Goal: Task Accomplishment & Management: Complete application form

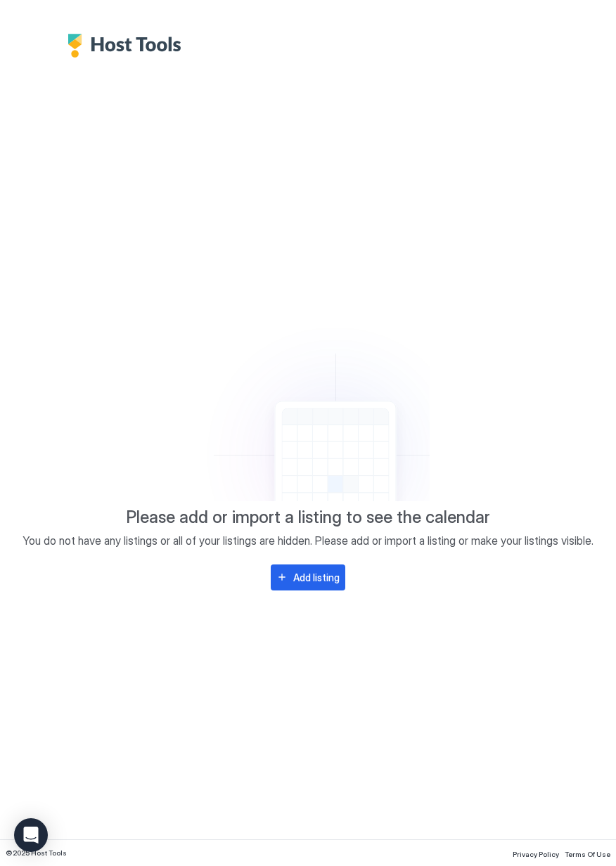
click at [323, 587] on button "Add listing" at bounding box center [308, 578] width 75 height 26
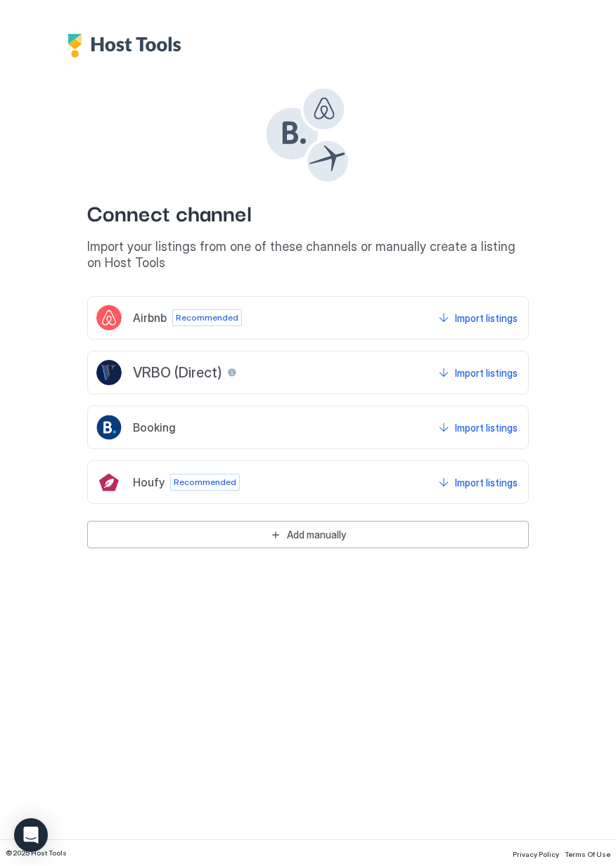
click at [281, 539] on button "Add manually" at bounding box center [308, 534] width 442 height 27
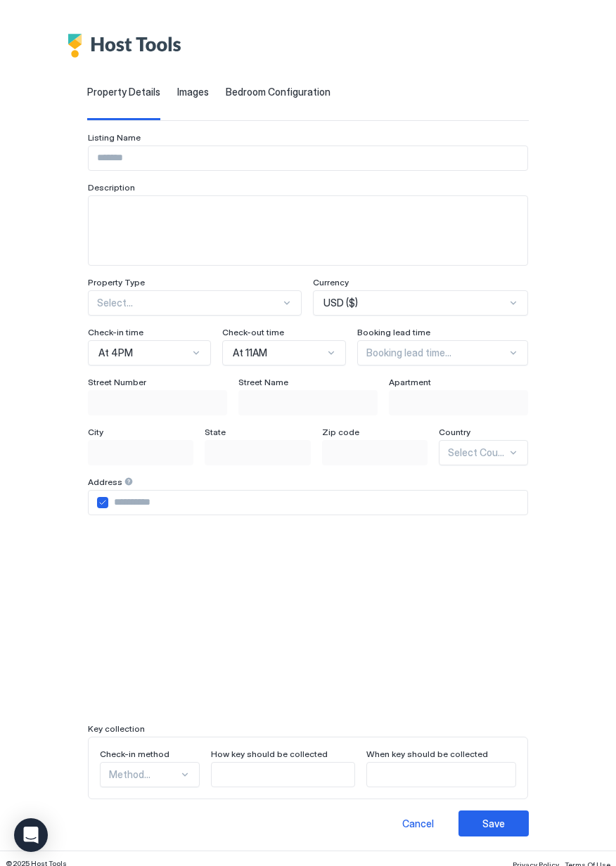
click at [219, 157] on input "Input Field" at bounding box center [308, 158] width 439 height 24
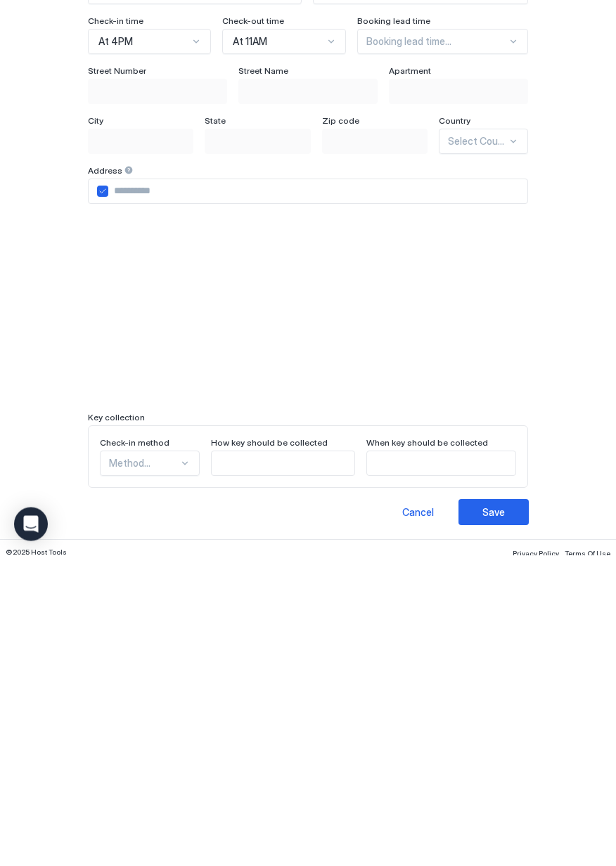
scroll to position [9, 0]
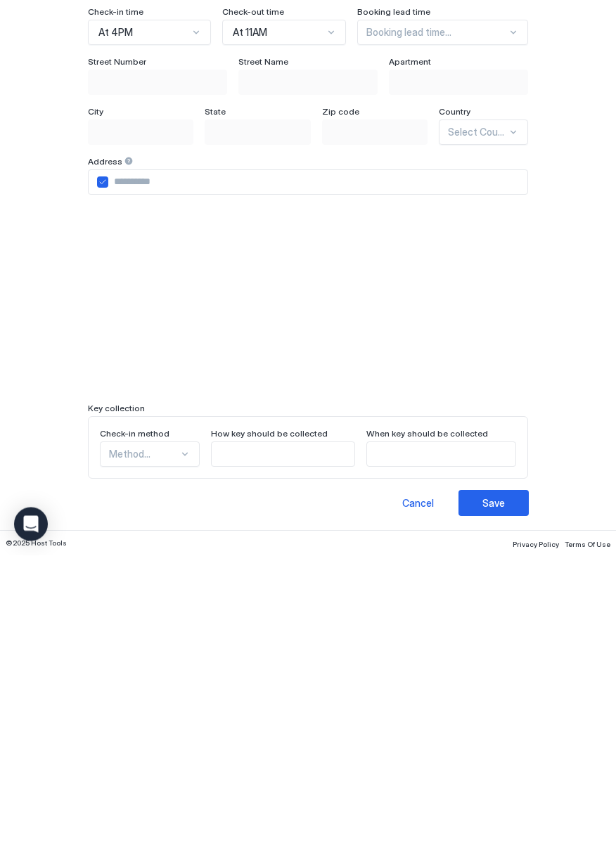
click at [434, 818] on div "Cancel" at bounding box center [418, 814] width 32 height 15
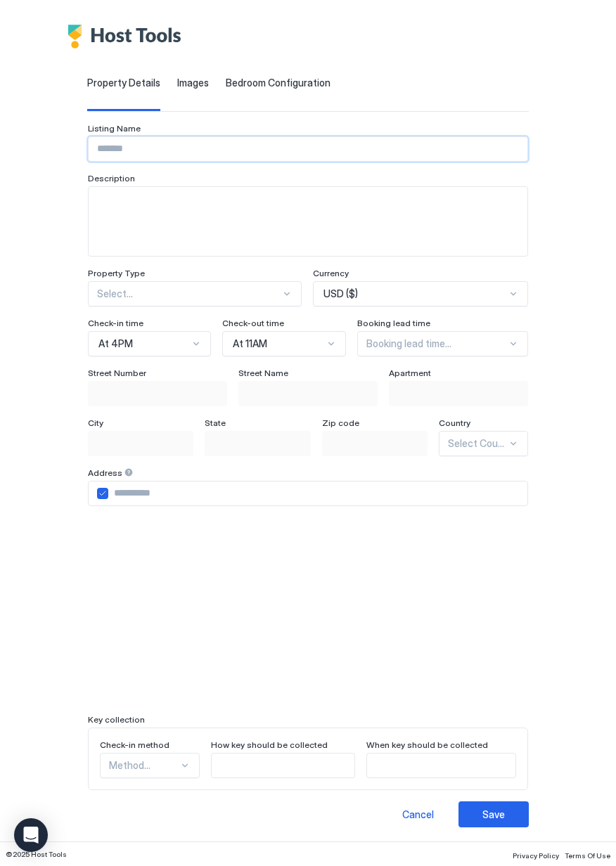
scroll to position [0, 0]
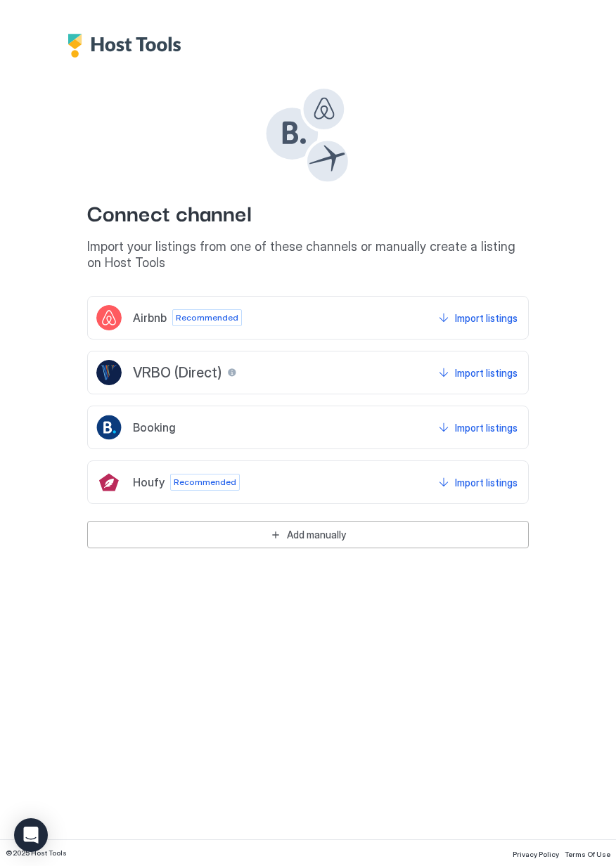
click at [522, 128] on div "Connect channel Import your listings from one of these channels or manually cre…" at bounding box center [308, 178] width 442 height 185
click at [454, 316] on button "Import listings" at bounding box center [478, 317] width 84 height 25
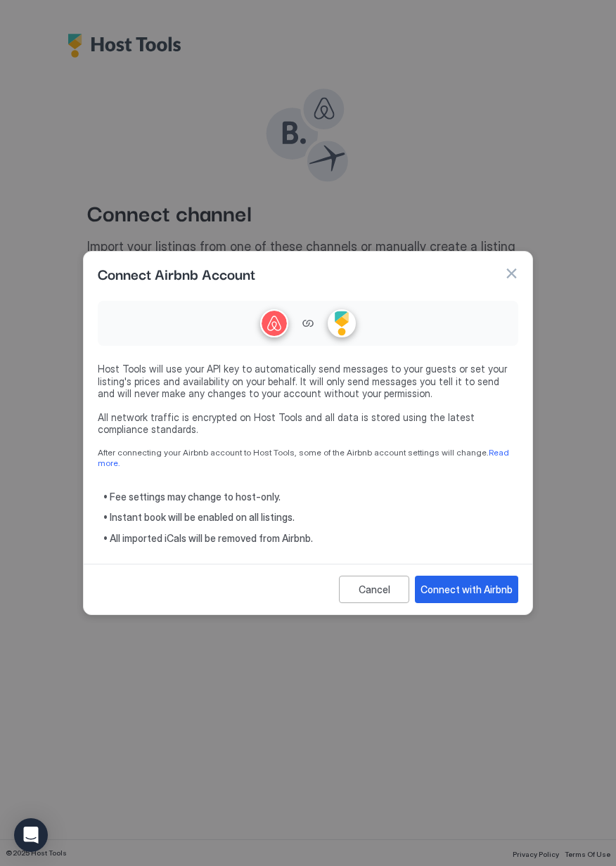
click at [455, 152] on div at bounding box center [308, 433] width 616 height 866
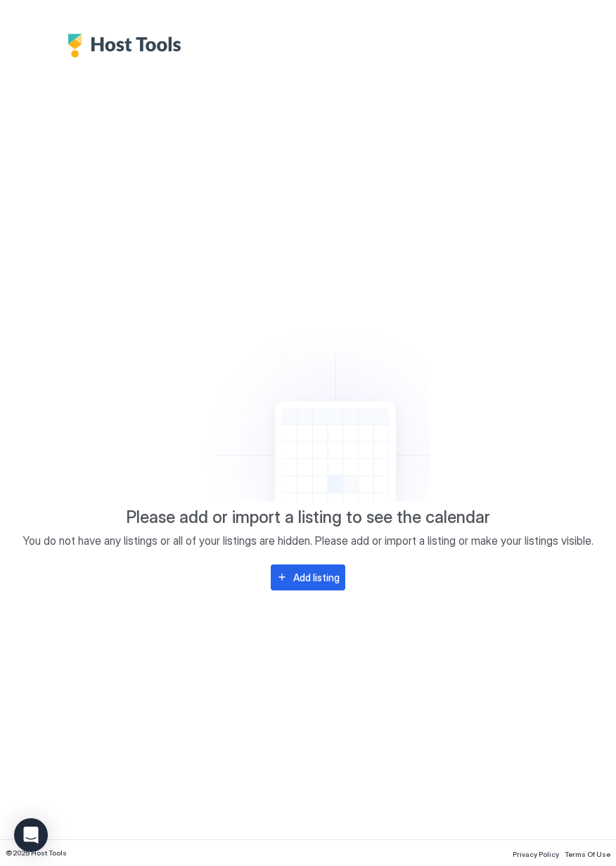
click at [332, 583] on div "Add listing" at bounding box center [316, 577] width 46 height 15
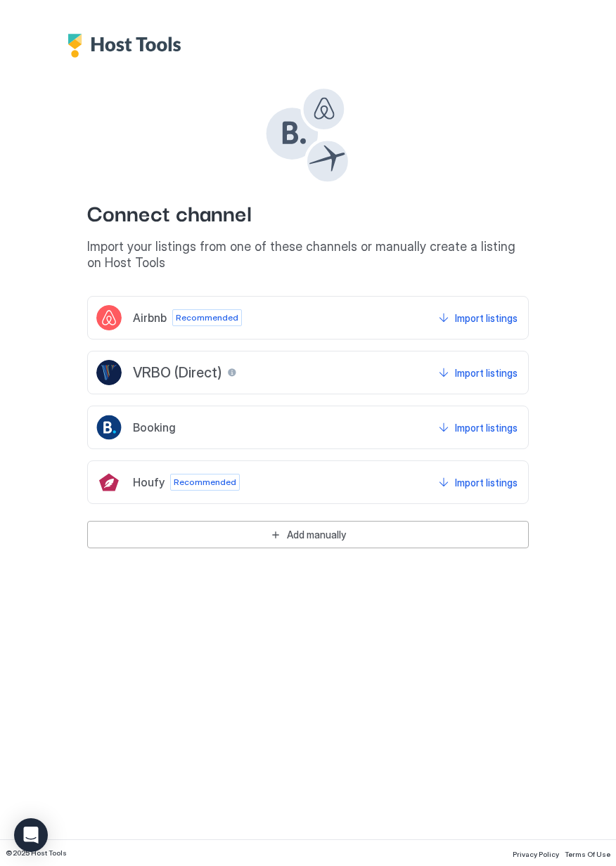
click at [322, 538] on div "Add manually" at bounding box center [316, 534] width 59 height 15
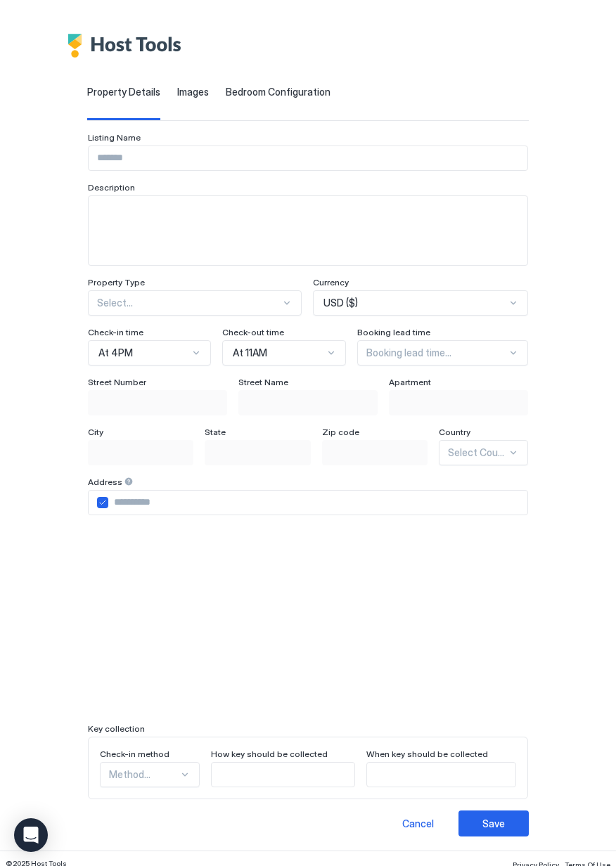
click at [260, 162] on input "Input Field" at bounding box center [308, 158] width 439 height 24
type input "********"
click at [97, 306] on input "text" at bounding box center [98, 303] width 2 height 13
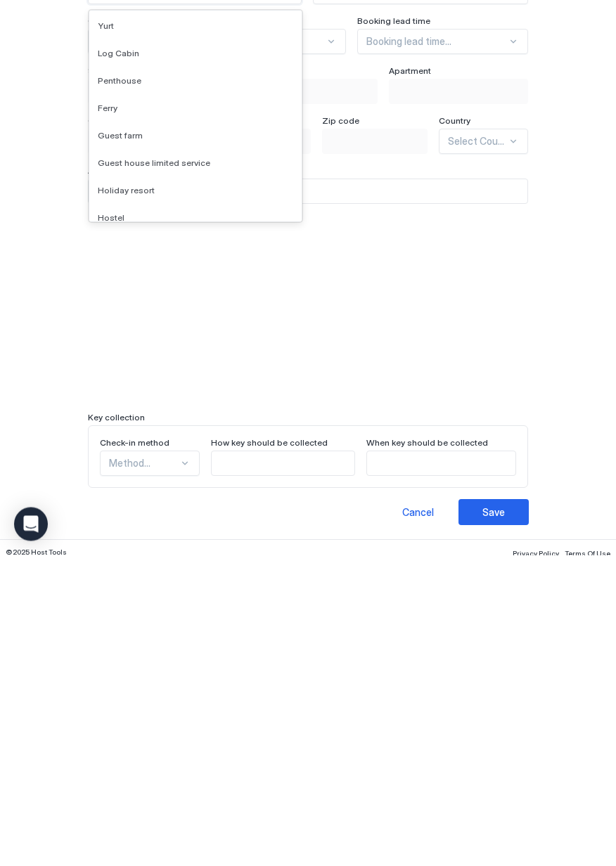
scroll to position [9, 0]
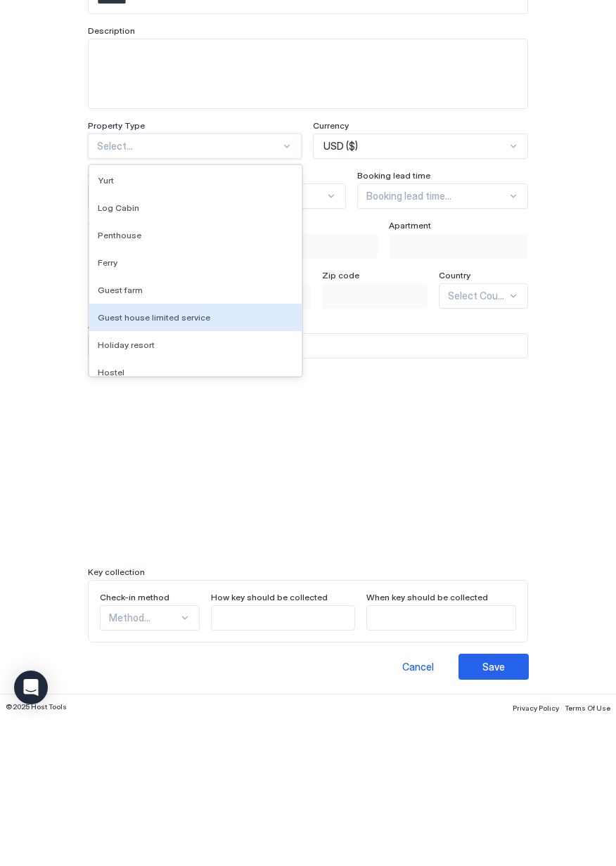
click at [139, 463] on span "Guest house limited service" at bounding box center [154, 465] width 112 height 11
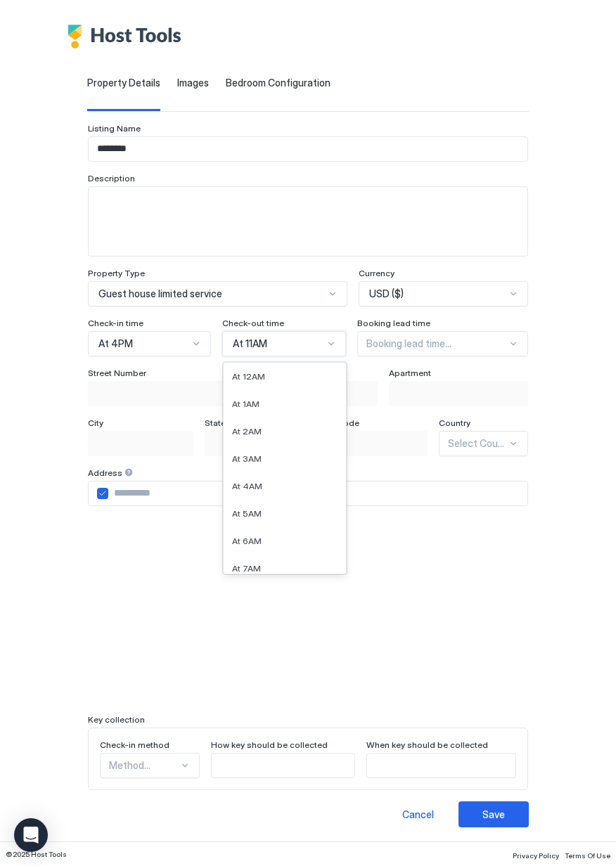
scroll to position [127, 0]
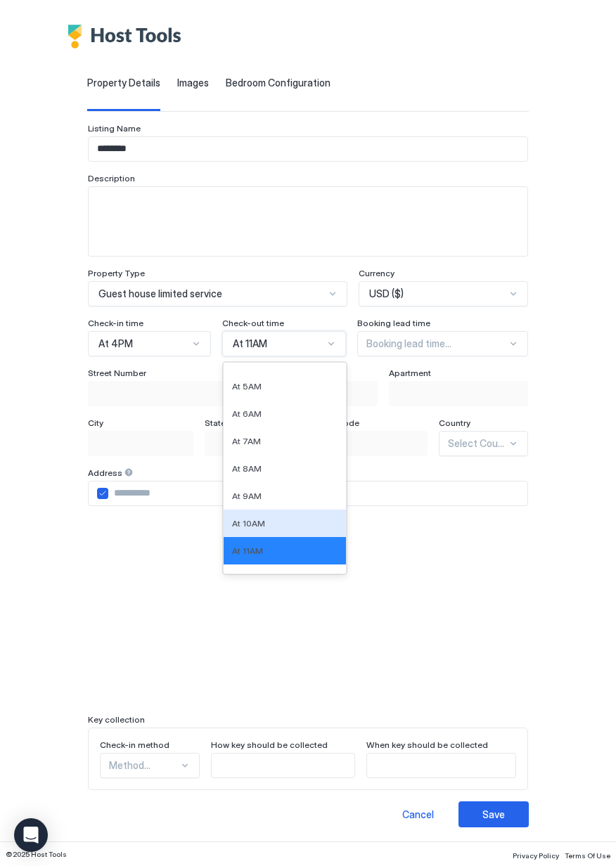
click at [245, 518] on div "At 10AM" at bounding box center [284, 523] width 105 height 11
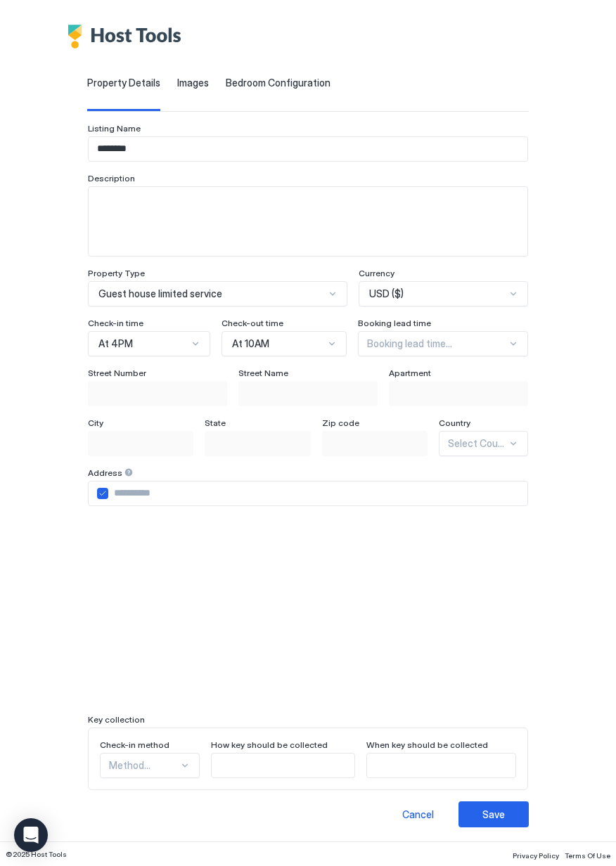
click at [505, 815] on div "Save" at bounding box center [493, 814] width 22 height 15
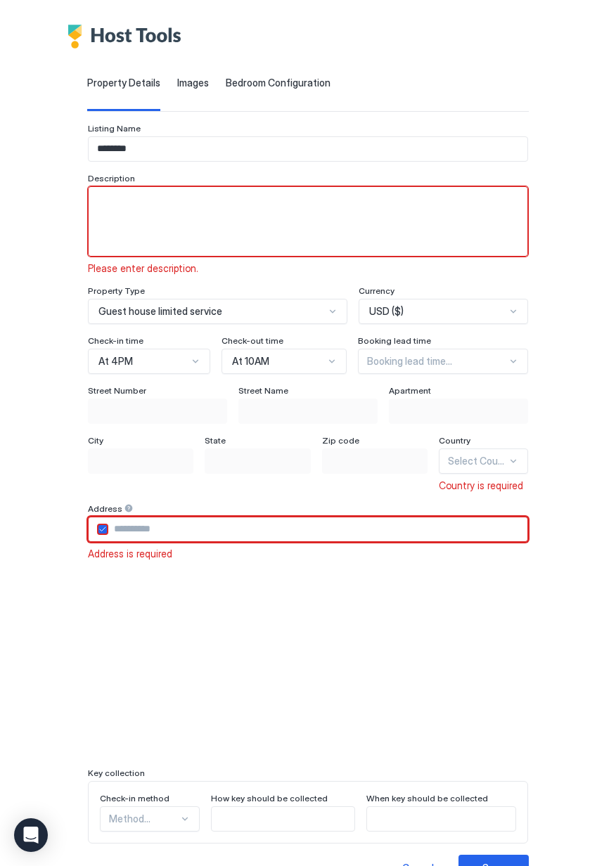
scroll to position [0, 0]
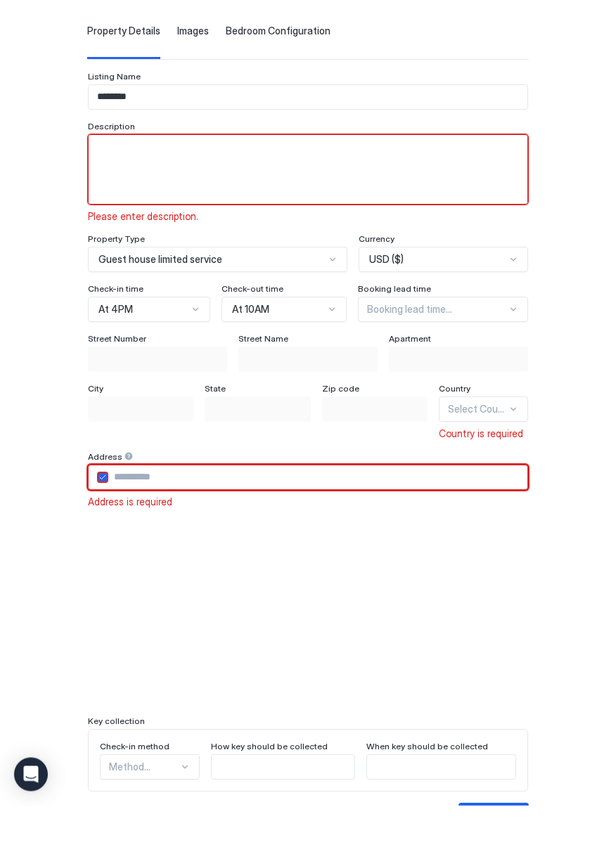
click at [214, 243] on textarea "Input Field" at bounding box center [308, 230] width 439 height 69
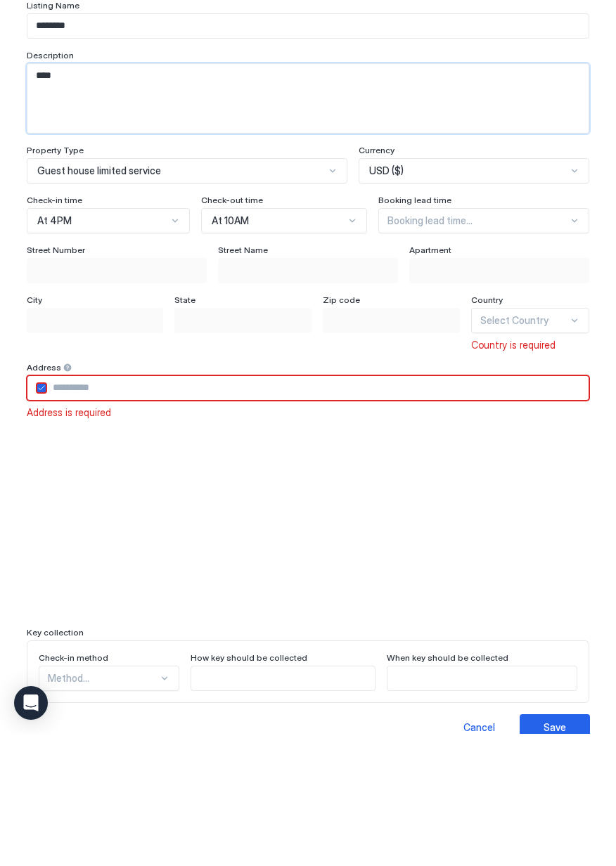
type textarea "****"
click at [80, 525] on input "Input Field" at bounding box center [317, 520] width 541 height 24
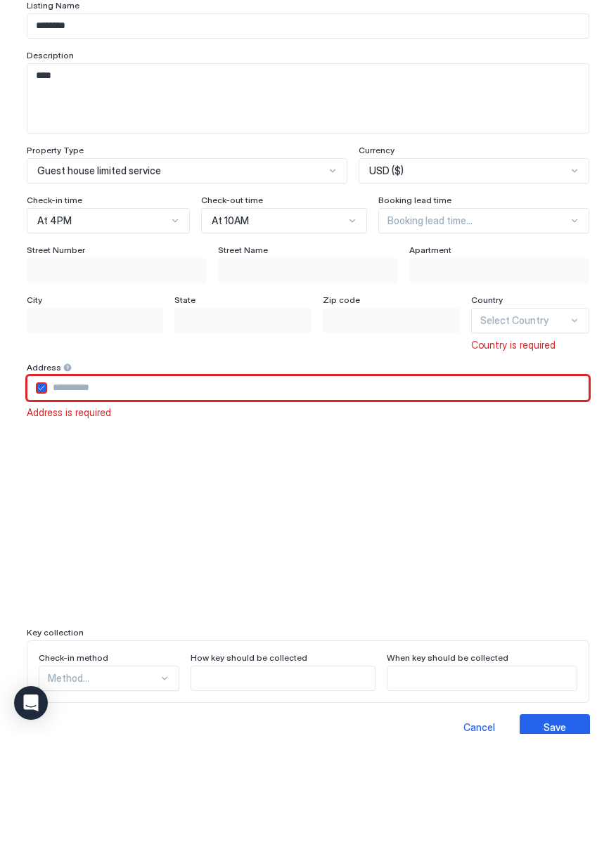
click at [41, 524] on icon "airbnbAddress" at bounding box center [41, 520] width 8 height 8
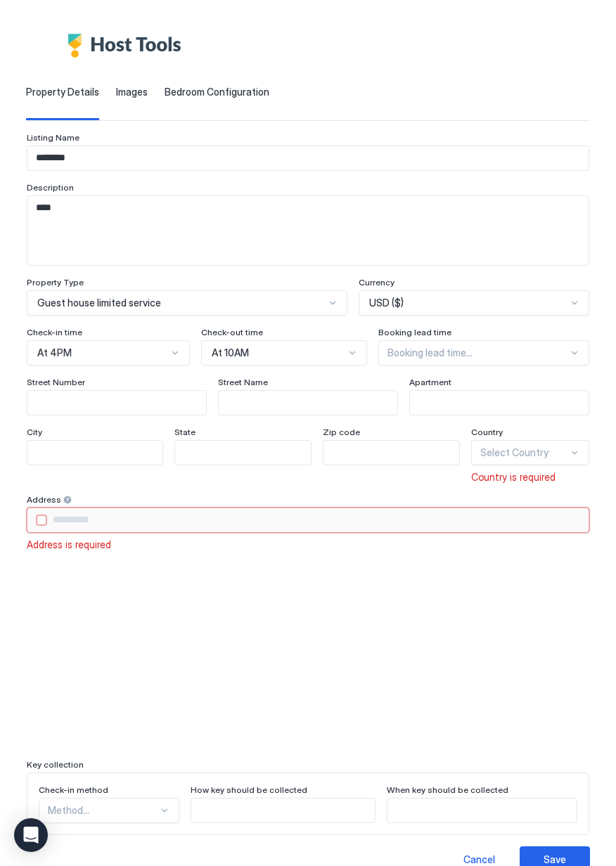
click at [37, 517] on div "airbnbAddress" at bounding box center [41, 520] width 11 height 11
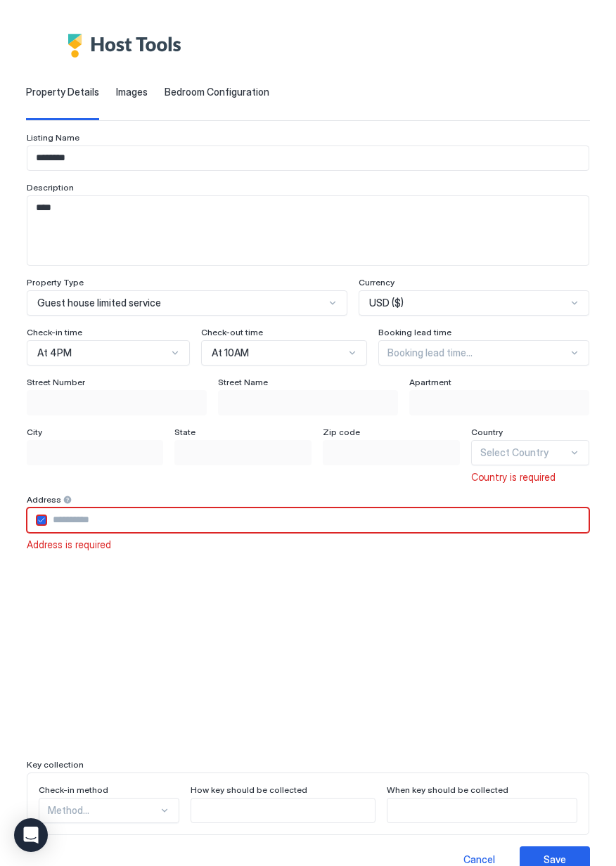
click at [58, 519] on input "Input Field" at bounding box center [317, 520] width 541 height 24
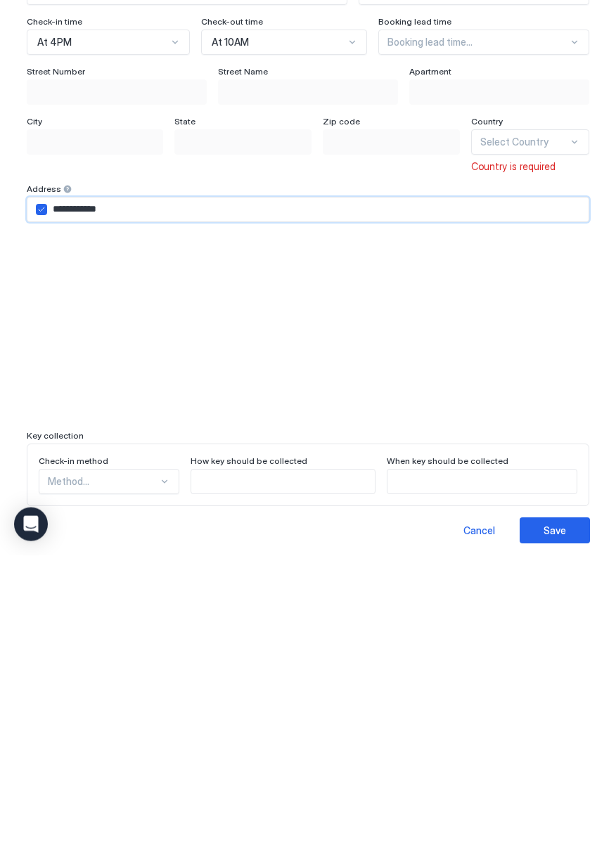
scroll to position [27, 0]
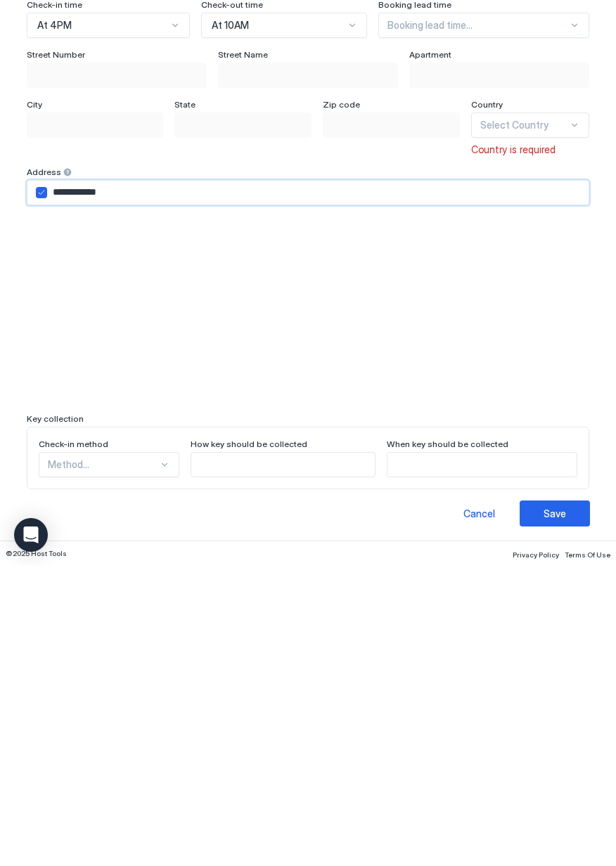
type input "**********"
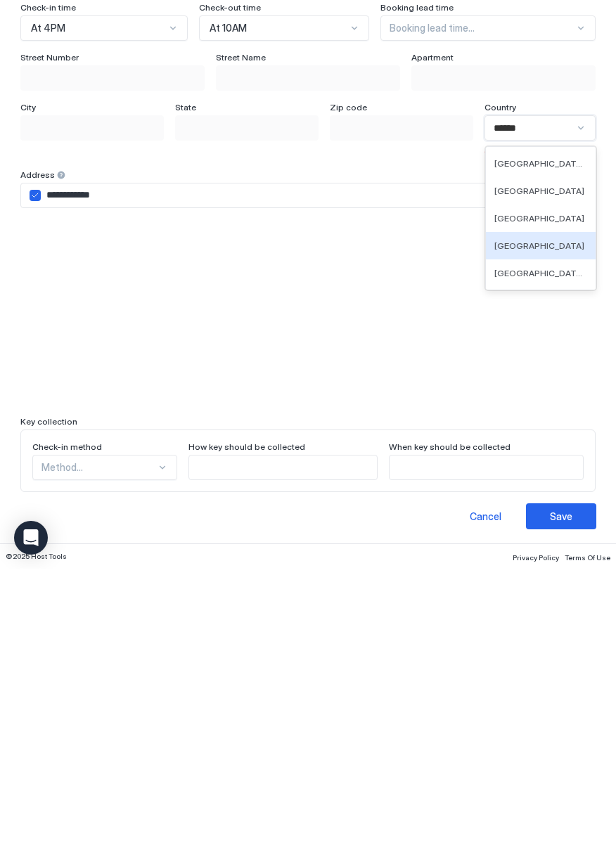
click at [564, 545] on span "[GEOGRAPHIC_DATA]" at bounding box center [539, 543] width 90 height 11
type input "******"
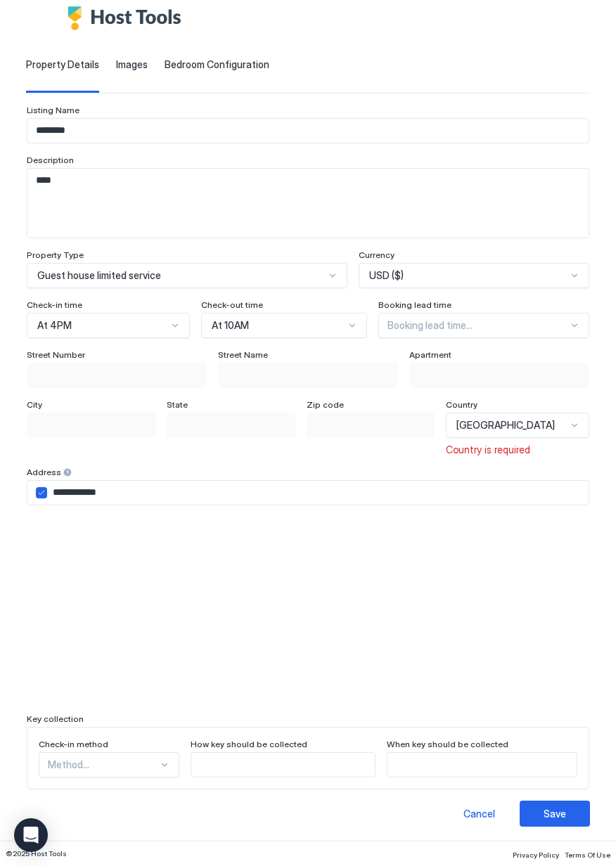
scroll to position [0, 0]
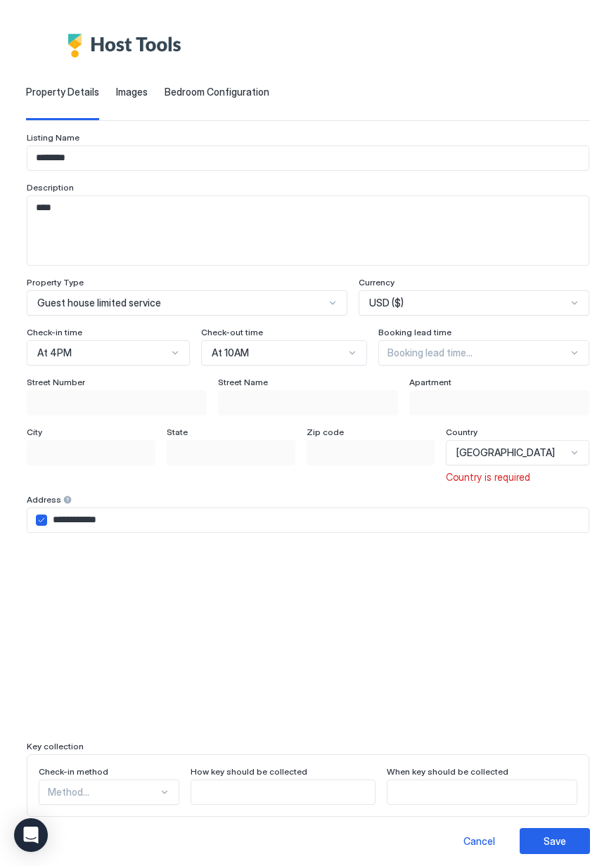
click at [546, 844] on div "Save" at bounding box center [555, 841] width 22 height 15
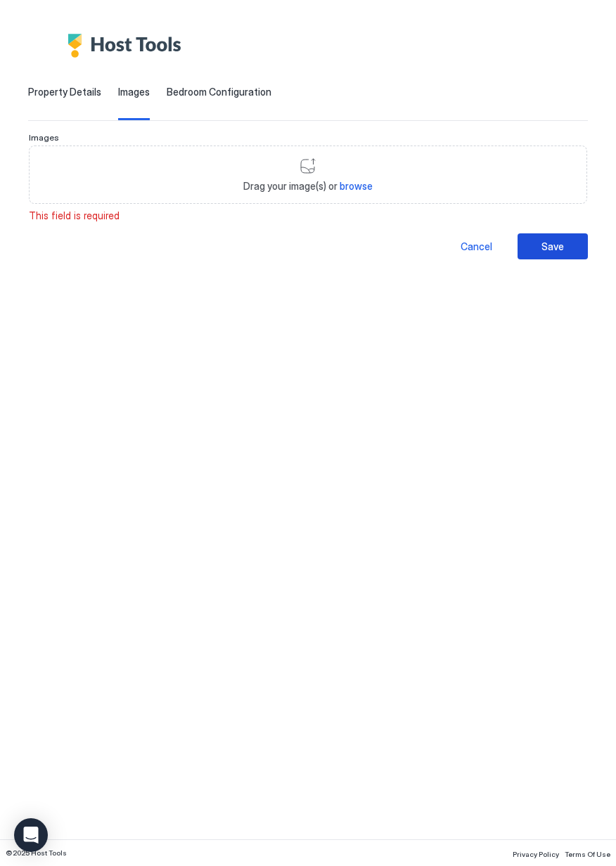
scroll to position [56, 0]
click at [354, 186] on span "browse" at bounding box center [356, 186] width 33 height 12
type input "**********"
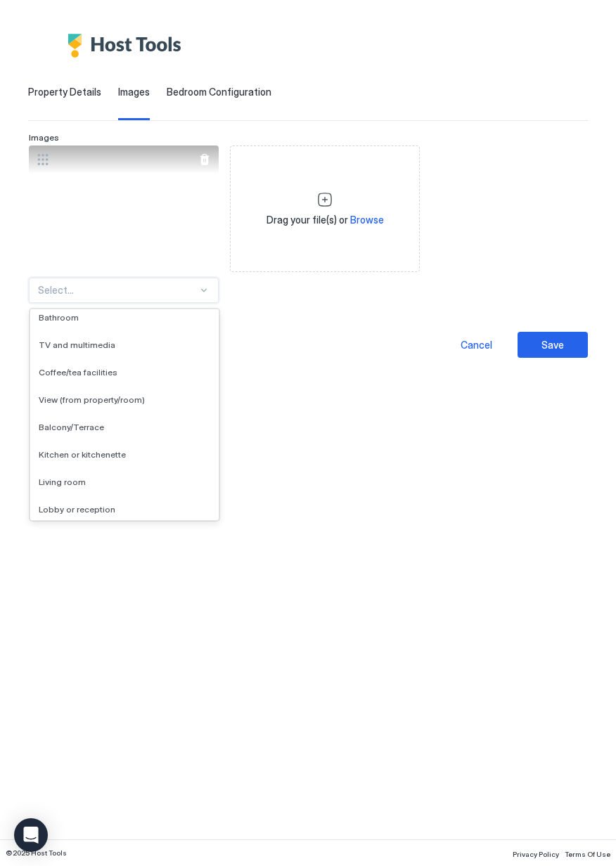
scroll to position [1434, 0]
click at [124, 430] on div "Kitchen or kitchenette" at bounding box center [125, 427] width 172 height 11
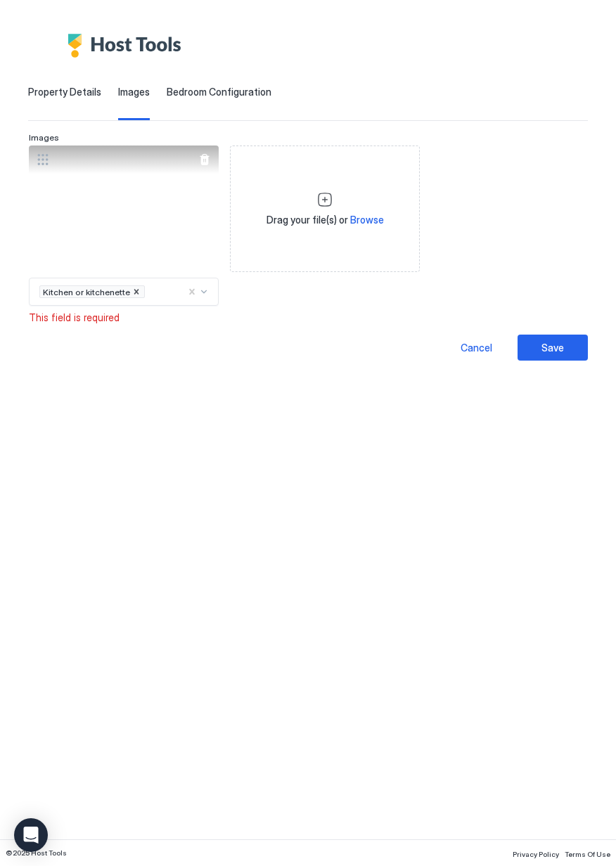
click at [550, 349] on div "Save" at bounding box center [552, 347] width 22 height 15
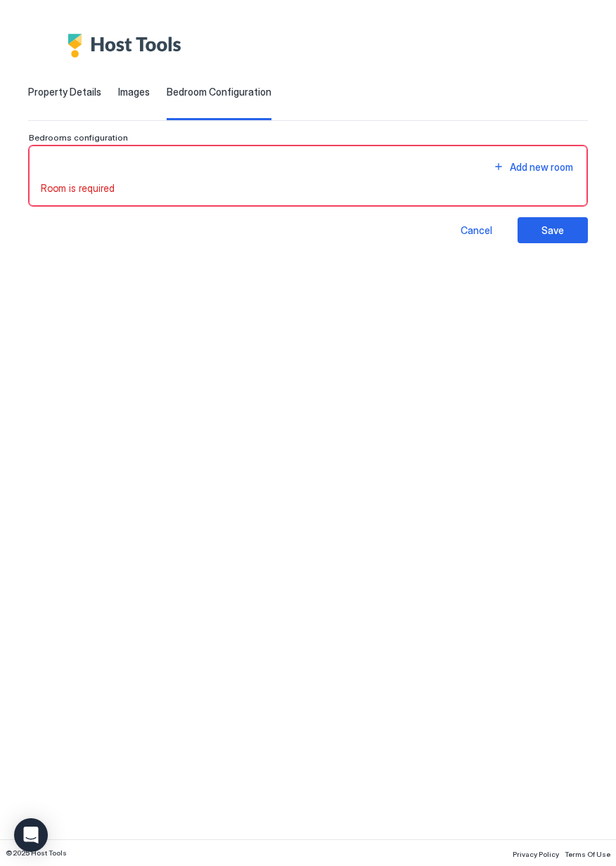
click at [532, 172] on div "Add new room" at bounding box center [541, 167] width 63 height 15
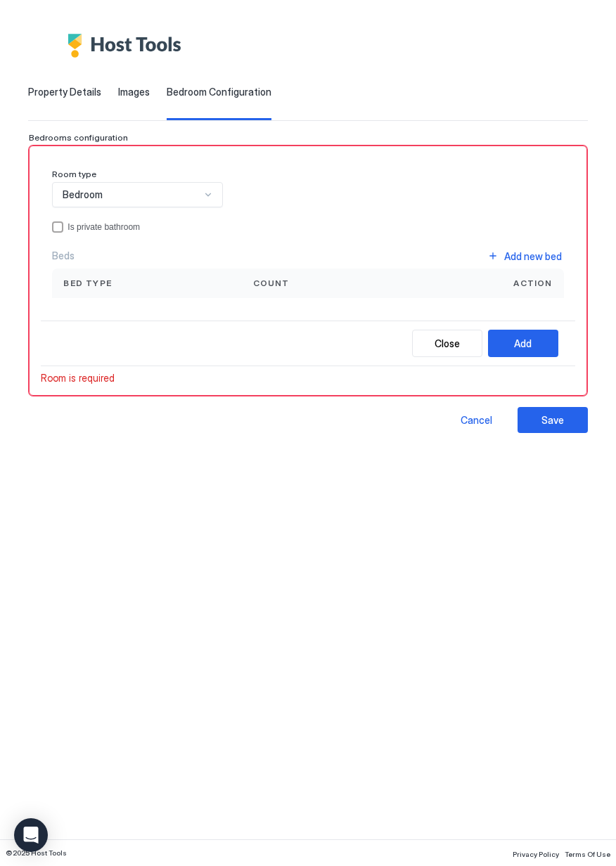
click at [550, 424] on div "Save" at bounding box center [552, 420] width 22 height 15
click at [522, 353] on button "Add" at bounding box center [523, 343] width 70 height 27
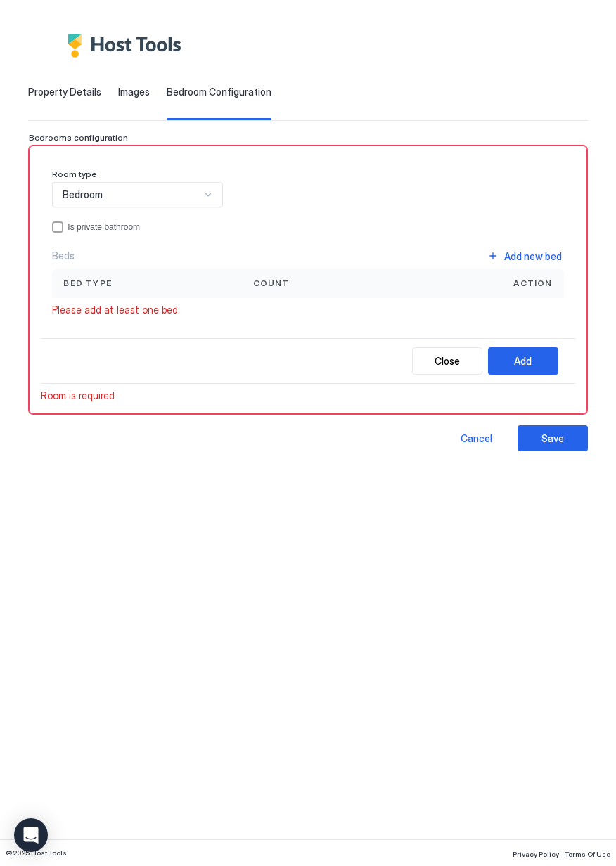
click at [147, 318] on div "Room type Bedroom Is private bathroom Beds Add new bed Bed type Count Action Pl…" at bounding box center [308, 247] width 534 height 181
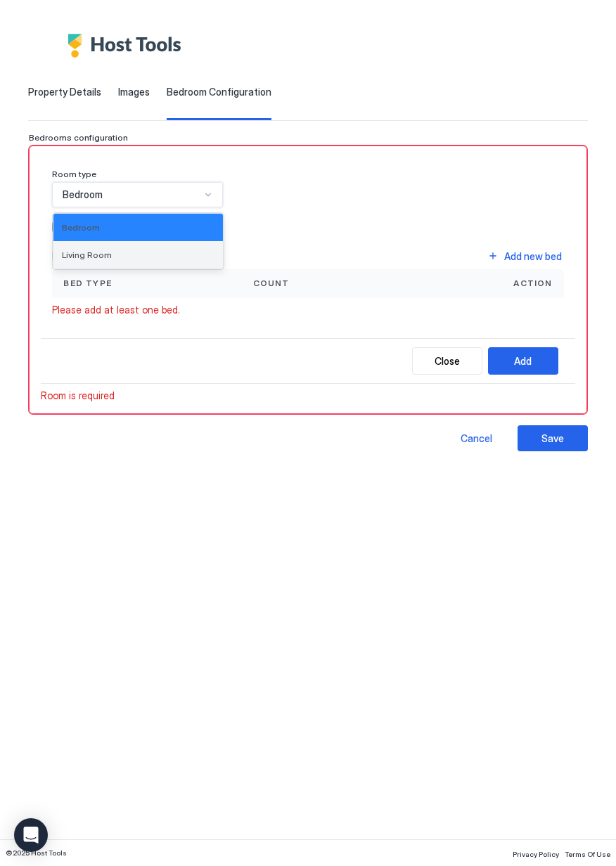
click at [139, 262] on div "Living Room" at bounding box center [137, 254] width 169 height 27
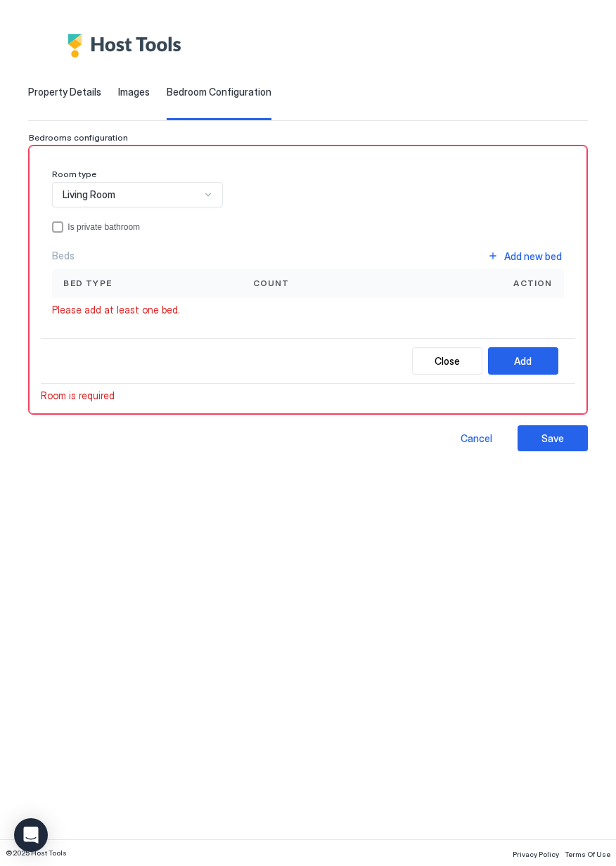
click at [53, 225] on div "privateBathroom" at bounding box center [57, 226] width 11 height 11
click at [524, 373] on button "Add" at bounding box center [523, 360] width 70 height 27
click at [141, 310] on span "Please add at least one bed." at bounding box center [116, 310] width 128 height 13
click at [127, 311] on span "Please add at least one bed." at bounding box center [116, 310] width 128 height 13
click at [146, 316] on div "Room type Living Room Is private bathroom Beds Add new bed Bed type Count Actio…" at bounding box center [308, 247] width 534 height 181
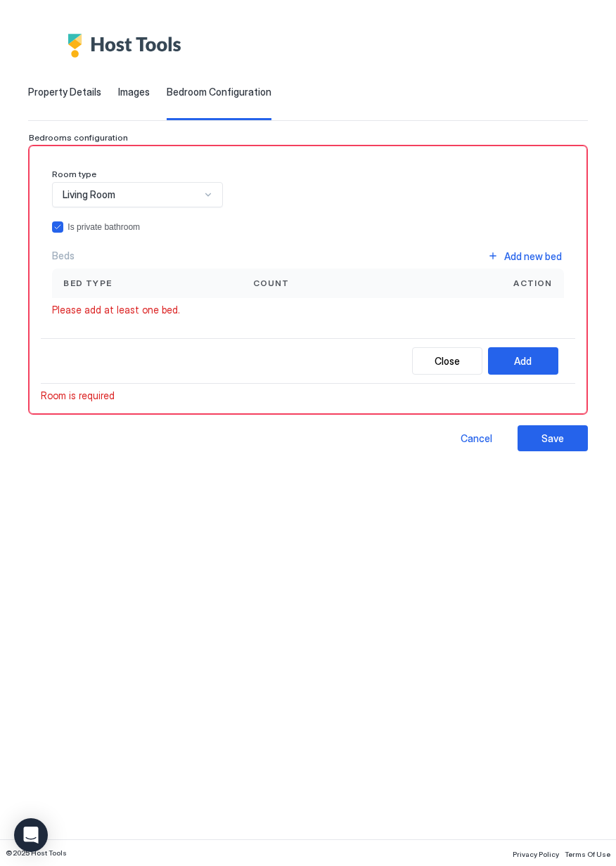
click at [553, 259] on div "Add new bed" at bounding box center [533, 256] width 58 height 15
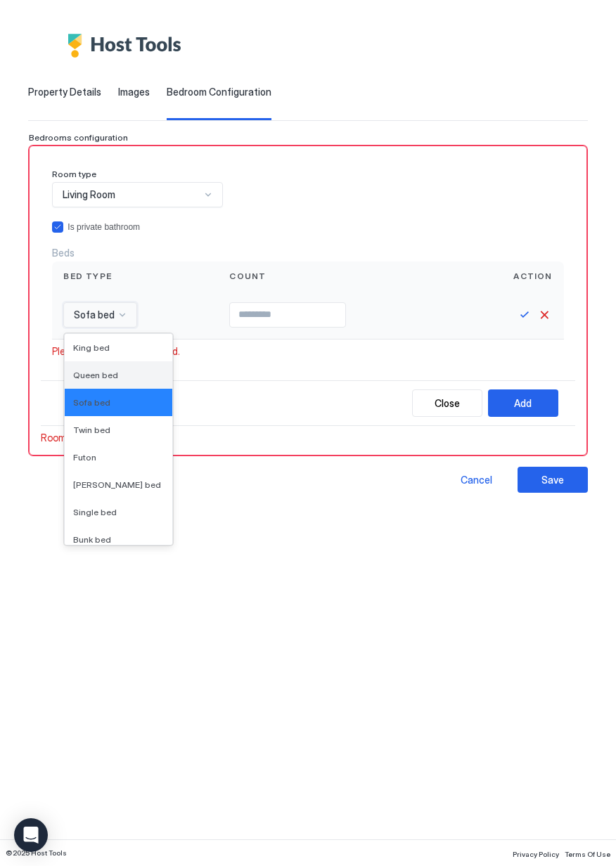
click at [122, 376] on div "Queen bed" at bounding box center [118, 375] width 91 height 11
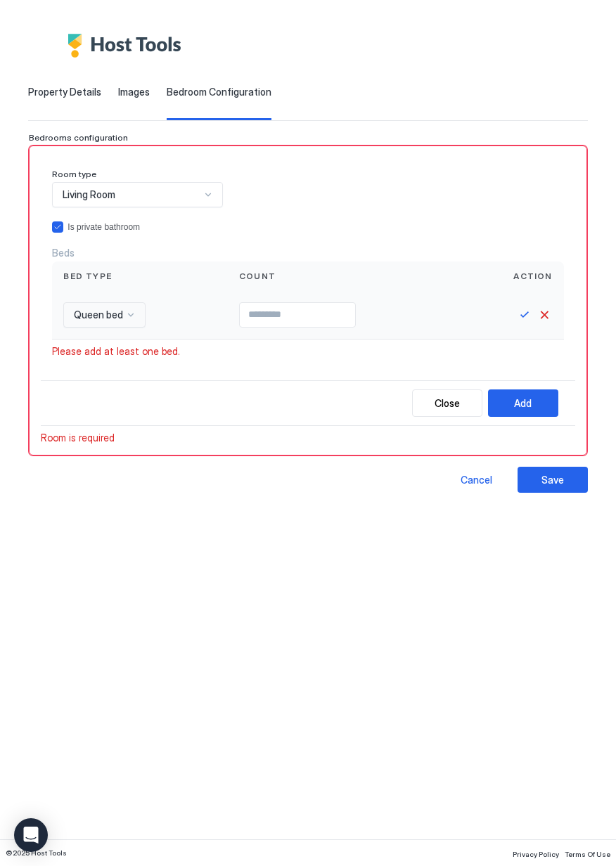
click at [520, 411] on button "Add" at bounding box center [523, 403] width 70 height 27
click at [532, 404] on button "Add" at bounding box center [523, 403] width 70 height 27
click at [554, 488] on button "Save" at bounding box center [552, 480] width 70 height 26
click at [521, 318] on button "Save" at bounding box center [524, 315] width 17 height 17
type input "*"
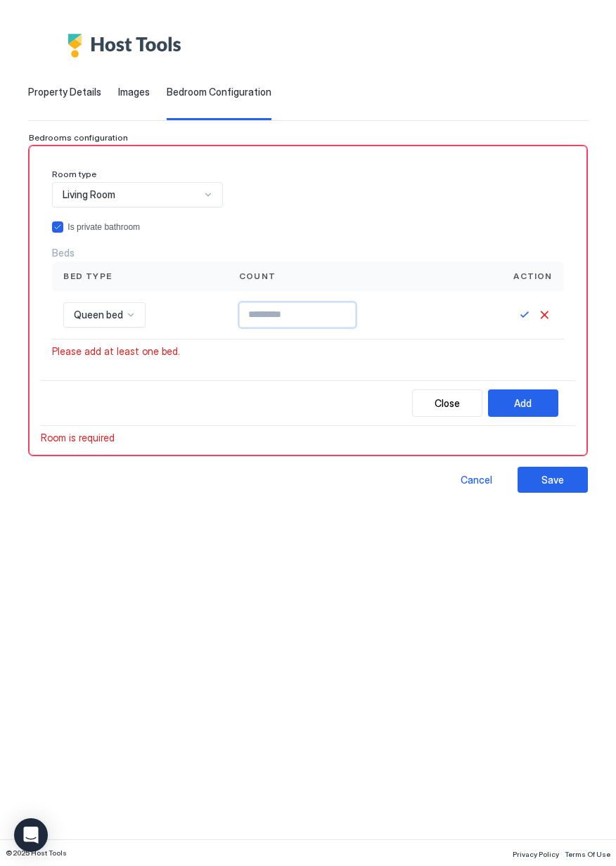
click at [528, 409] on div "Add" at bounding box center [523, 403] width 18 height 15
click at [524, 401] on div "Add" at bounding box center [523, 403] width 18 height 15
click at [541, 411] on button "Add" at bounding box center [523, 403] width 70 height 27
click at [300, 387] on div "Close Add" at bounding box center [308, 403] width 534 height 46
click at [522, 319] on button "Save" at bounding box center [524, 315] width 17 height 17
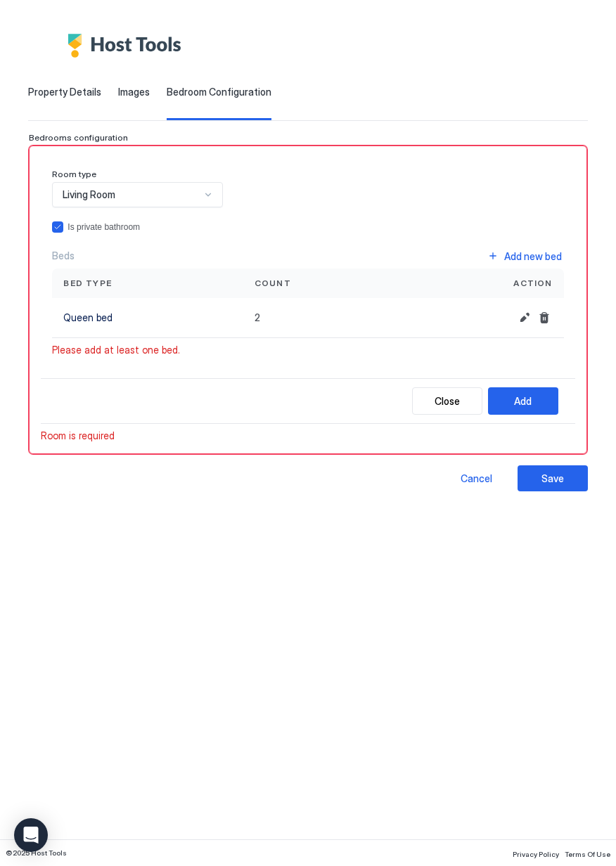
click at [531, 409] on button "Add" at bounding box center [523, 400] width 70 height 27
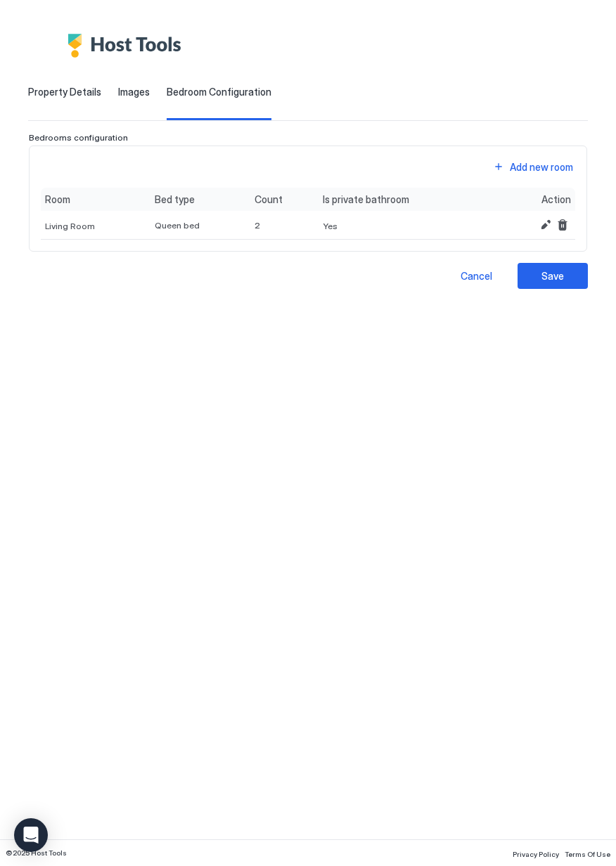
click at [570, 278] on button "Save" at bounding box center [552, 276] width 70 height 26
click at [71, 91] on span "Property Details" at bounding box center [64, 92] width 73 height 13
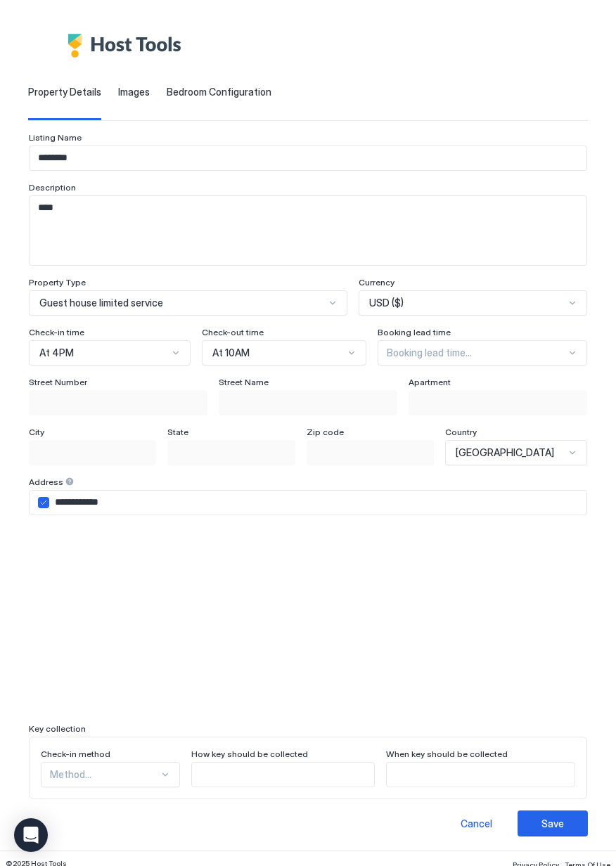
click at [476, 830] on div "Cancel" at bounding box center [477, 823] width 32 height 15
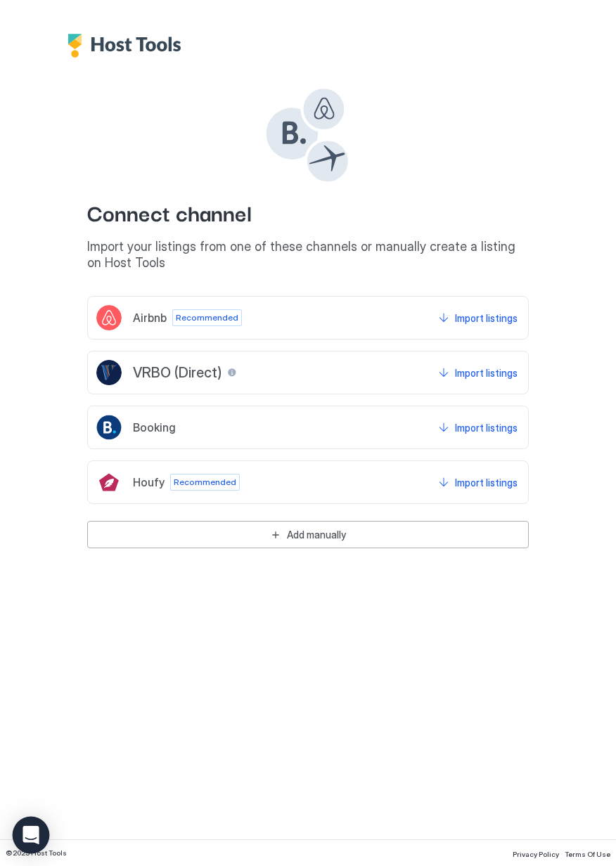
click at [34, 826] on icon "Open Intercom Messenger" at bounding box center [30, 835] width 16 height 18
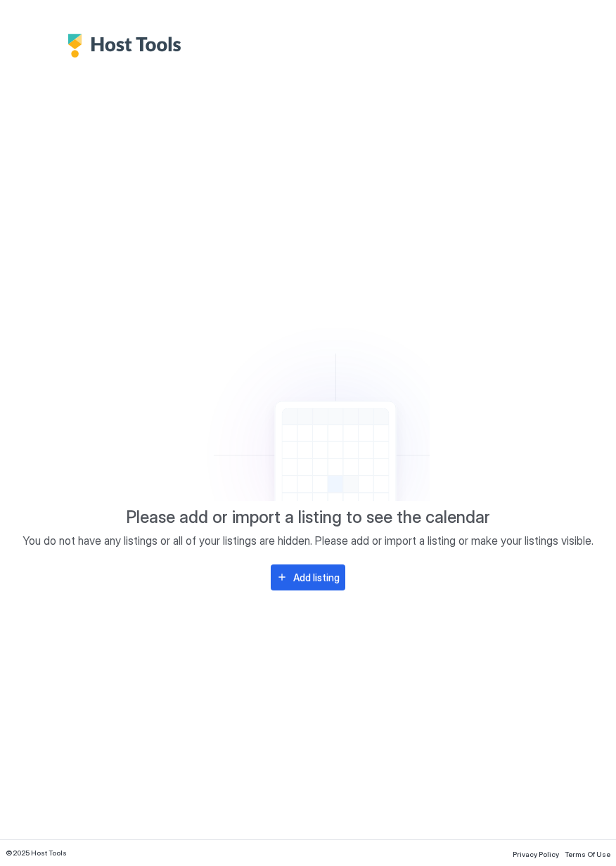
click at [501, 558] on div "Please add or import a listing to see the calendar You do not have any listings…" at bounding box center [308, 449] width 577 height 284
click at [491, 538] on span "You do not have any listings or all of your listings are hidden. Please add or …" at bounding box center [307, 541] width 571 height 14
click at [478, 536] on span "You do not have any listings or all of your listings are hidden. Please add or …" at bounding box center [307, 541] width 571 height 14
click at [484, 534] on span "You do not have any listings or all of your listings are hidden. Please add or …" at bounding box center [307, 541] width 571 height 14
click at [313, 585] on button "Add listing" at bounding box center [308, 578] width 75 height 26
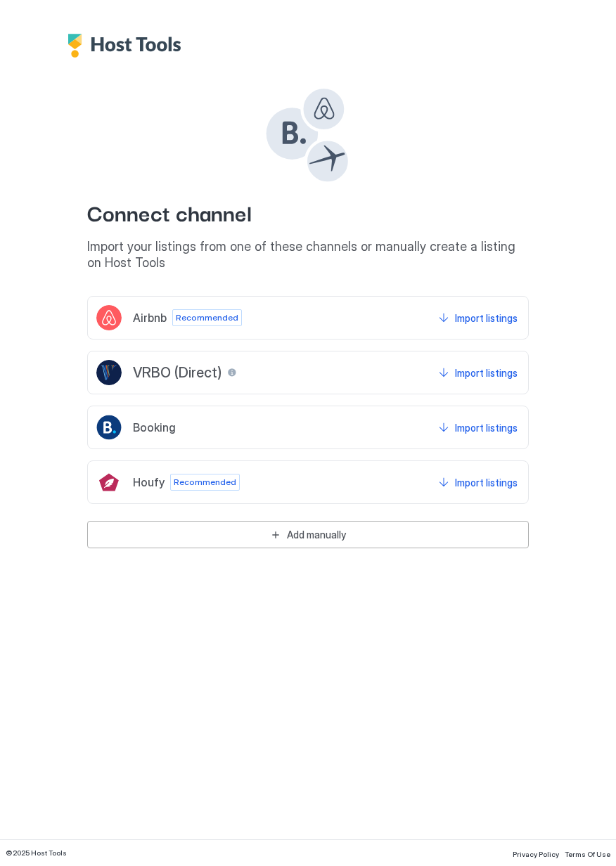
click at [380, 534] on button "Add manually" at bounding box center [308, 534] width 442 height 27
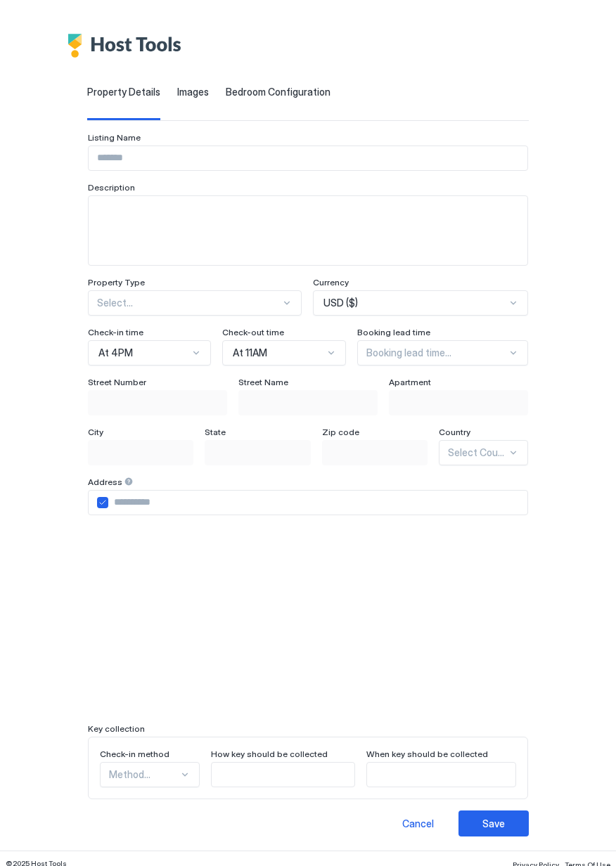
click at [434, 819] on div "Cancel" at bounding box center [418, 823] width 32 height 15
